Goal: Task Accomplishment & Management: Manage account settings

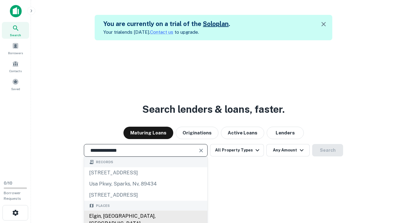
click at [145, 216] on div "Elgin, [GEOGRAPHIC_DATA], [GEOGRAPHIC_DATA]" at bounding box center [145, 219] width 123 height 19
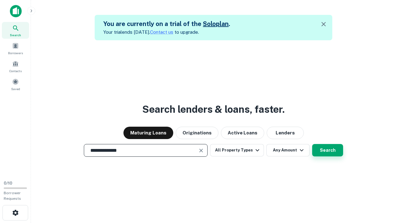
type input "**********"
click at [312, 144] on button "Search" at bounding box center [327, 150] width 31 height 12
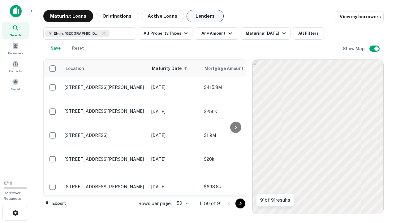
click at [205, 16] on button "Lenders" at bounding box center [204, 16] width 37 height 12
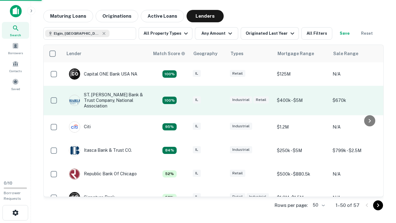
click at [220, 100] on div "IL" at bounding box center [208, 100] width 31 height 8
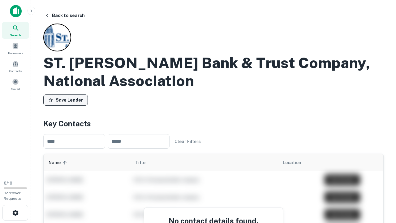
click at [66, 100] on button "Save Lender" at bounding box center [65, 99] width 45 height 11
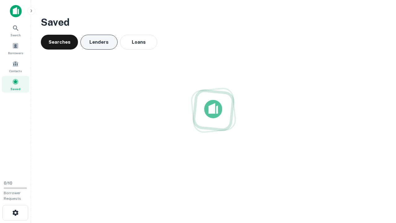
click at [99, 42] on button "Lenders" at bounding box center [98, 42] width 37 height 15
